Goal: Check status

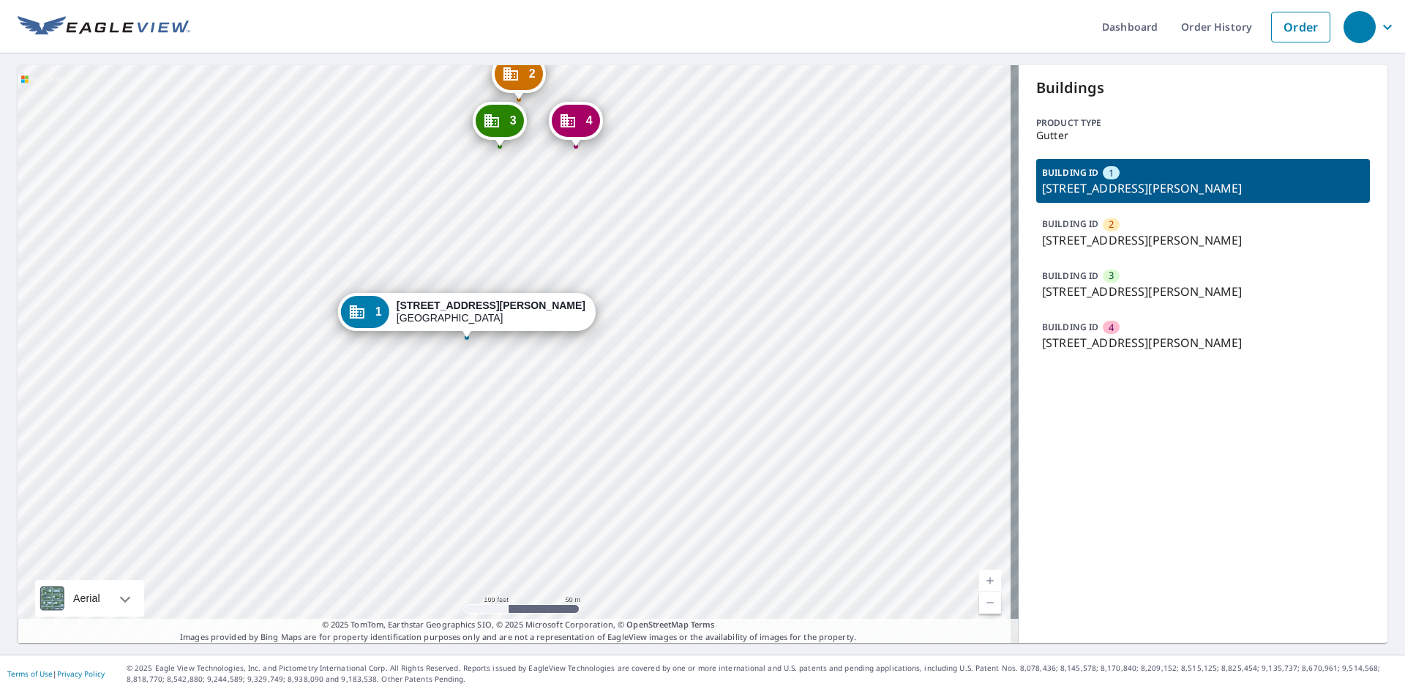
drag, startPoint x: 596, startPoint y: 299, endPoint x: 602, endPoint y: 356, distance: 57.4
click at [602, 357] on div "2 [GEOGRAPHIC_DATA][PERSON_NAME] 3 [STREET_ADDRESS][PERSON_NAME] 4 [STREET_ADDR…" at bounding box center [518, 353] width 1001 height 577
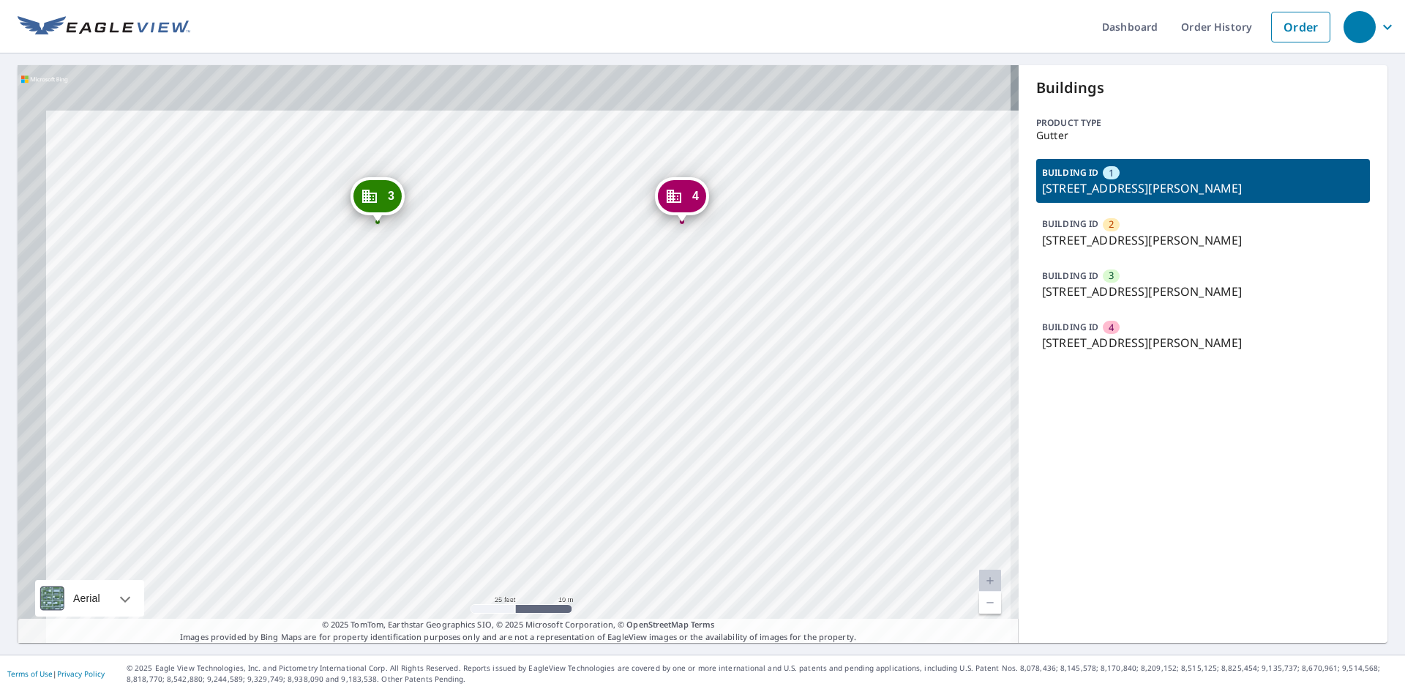
drag, startPoint x: 637, startPoint y: 395, endPoint x: 705, endPoint y: 561, distance: 179.8
click at [786, 573] on div "2 [GEOGRAPHIC_DATA][PERSON_NAME] 3 [STREET_ADDRESS][PERSON_NAME] 4 [STREET_ADDR…" at bounding box center [518, 353] width 1001 height 577
